Goal: Find specific page/section: Find specific page/section

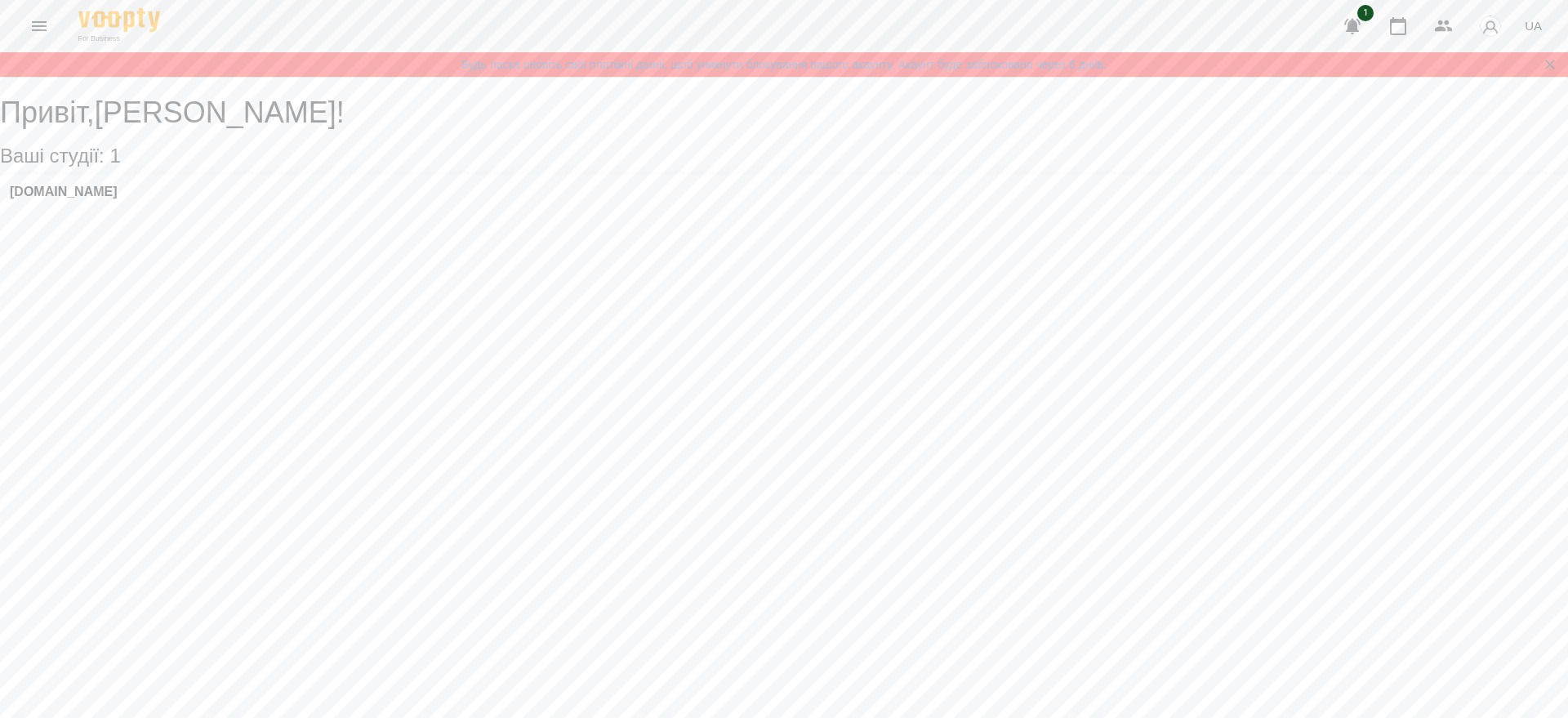
click at [36, 17] on icon "Menu" at bounding box center [39, 27] width 20 height 20
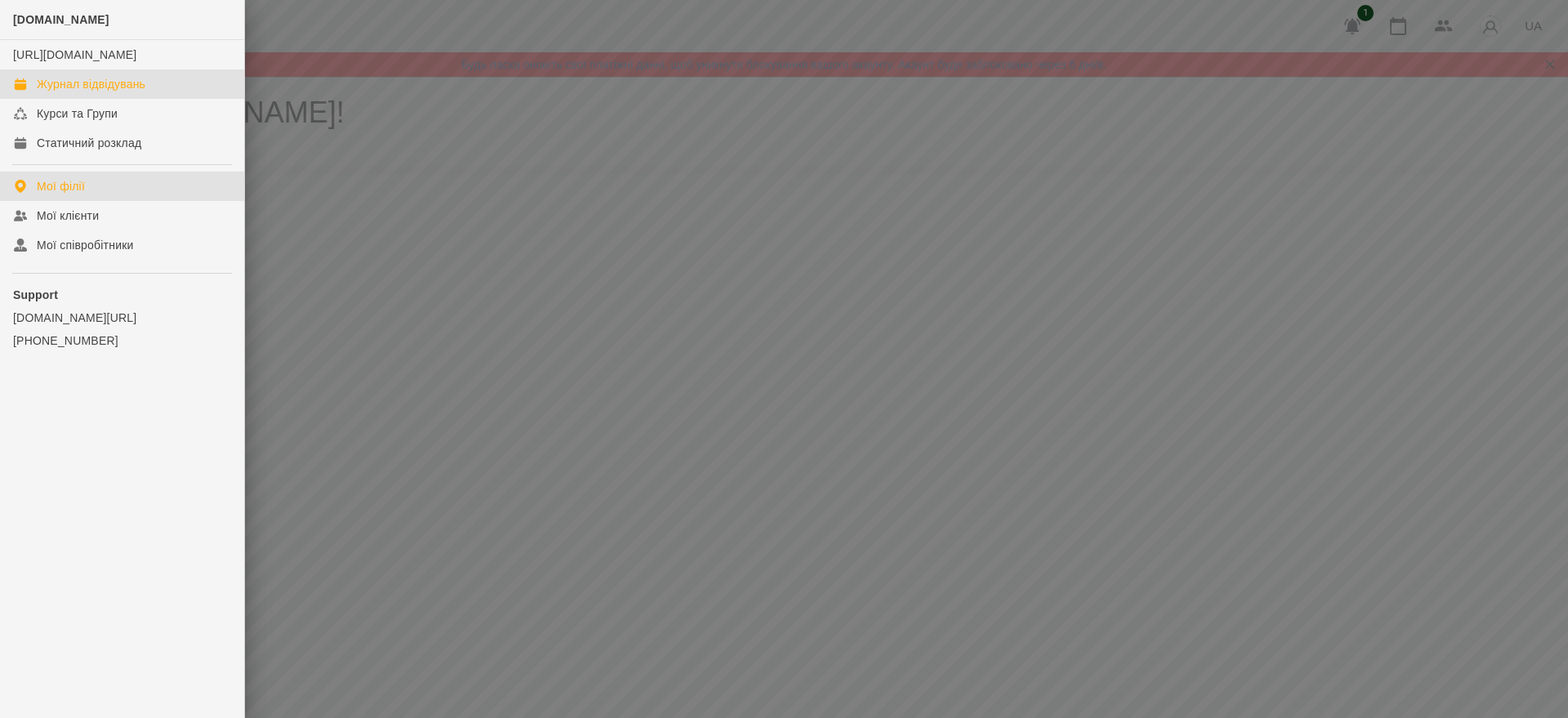
click at [70, 89] on link "Журнал відвідувань" at bounding box center [122, 84] width 244 height 29
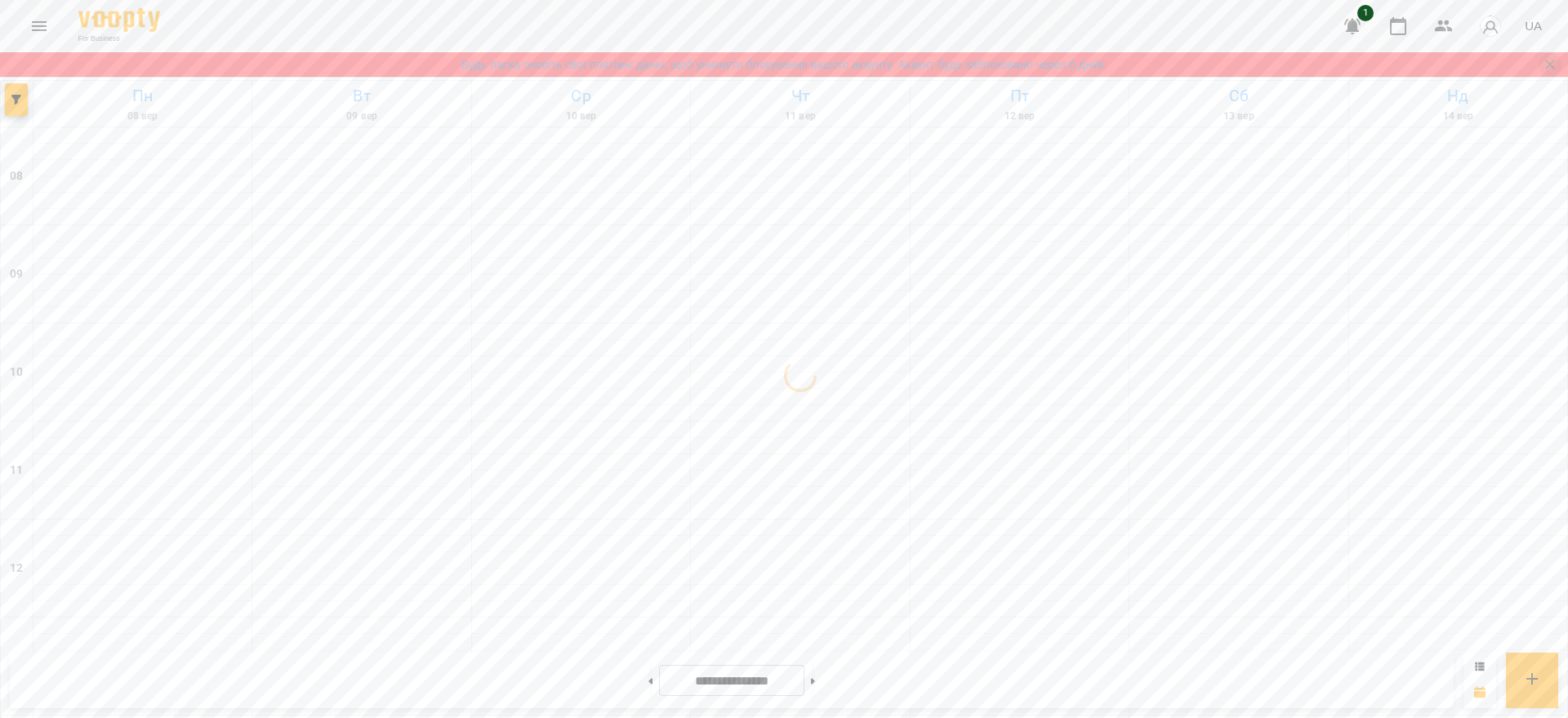
click at [1550, 65] on icon "Закрити сповіщення" at bounding box center [1550, 64] width 9 height 9
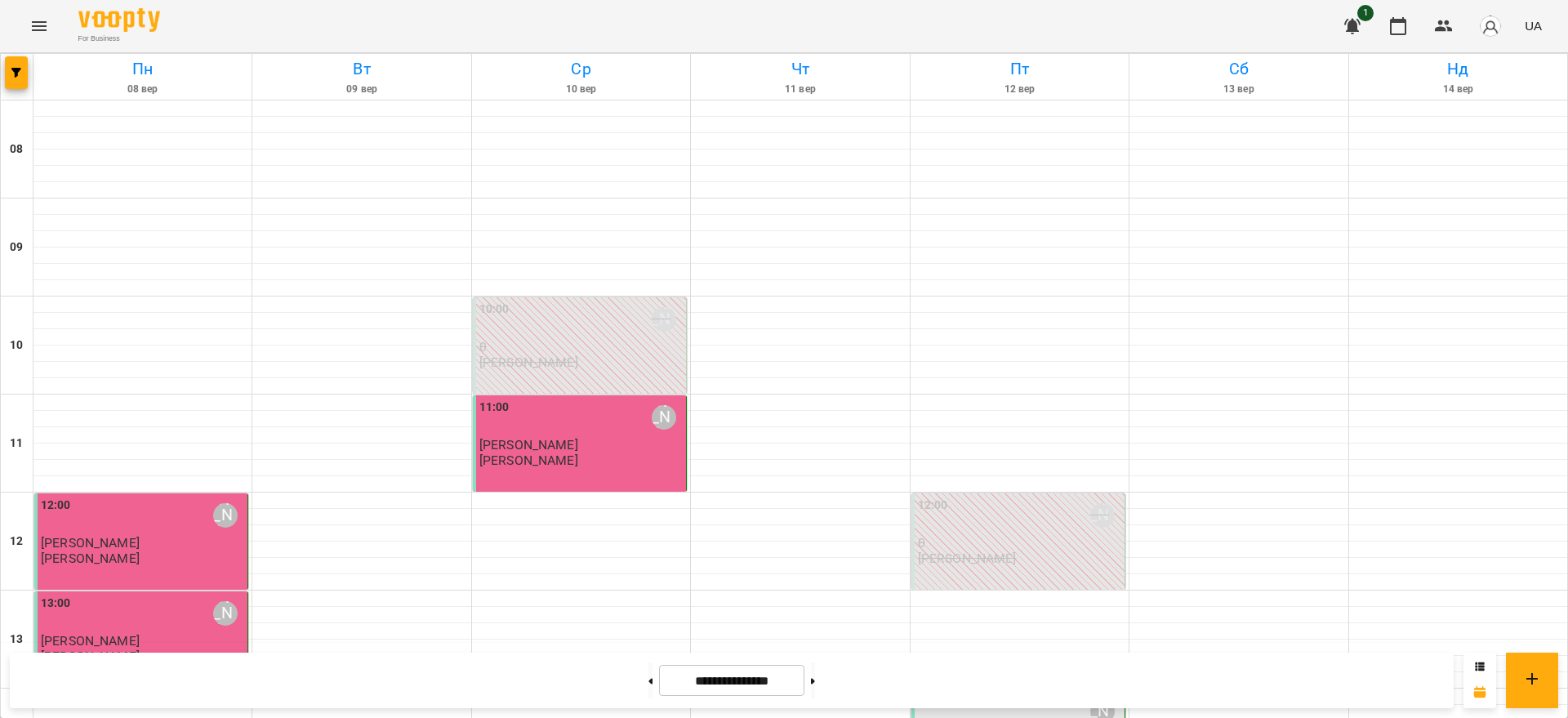
scroll to position [613, 0]
